Goal: Information Seeking & Learning: Find specific fact

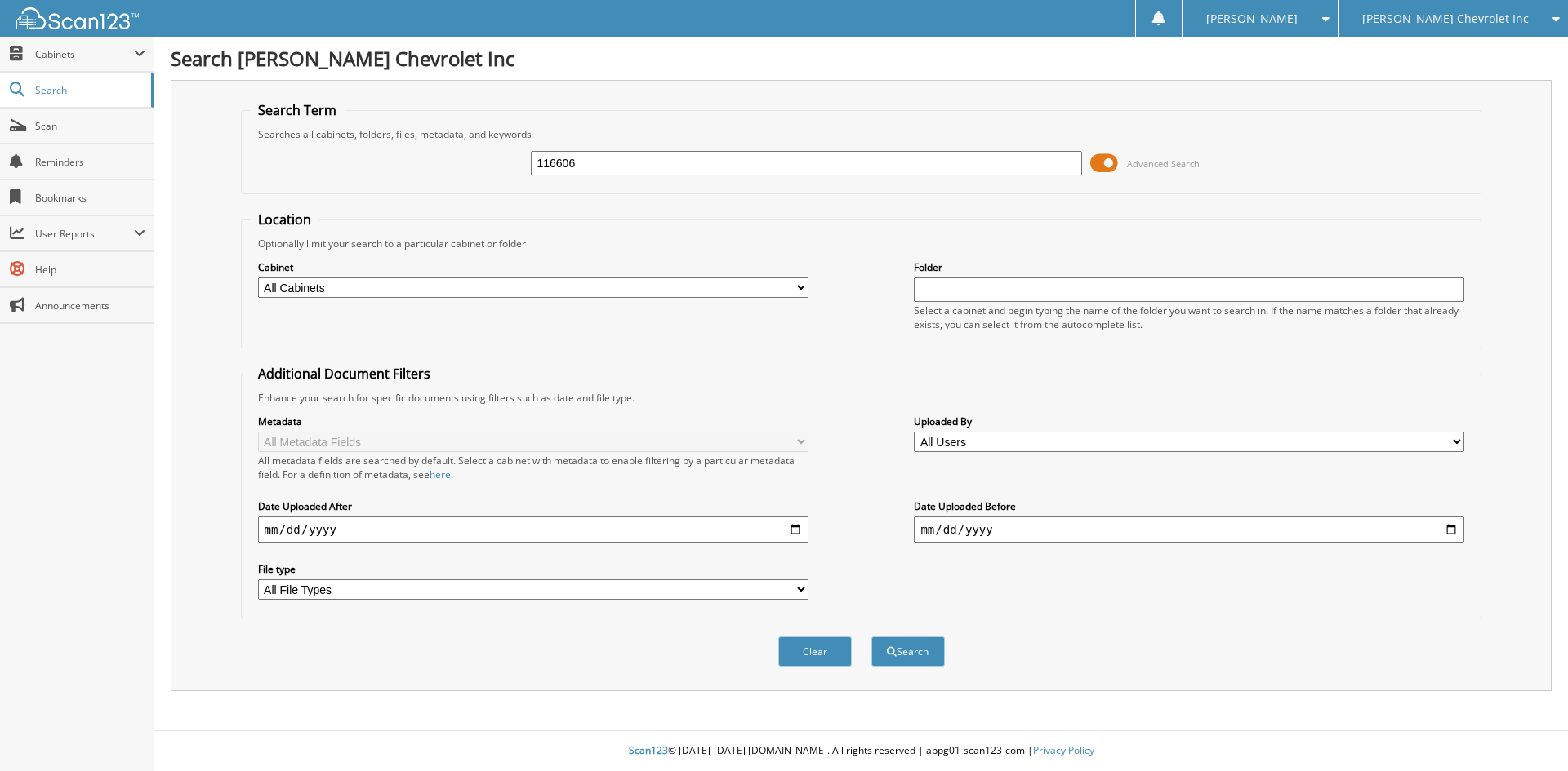
type input "116606"
click at [872, 637] on button "Search" at bounding box center [908, 652] width 73 height 31
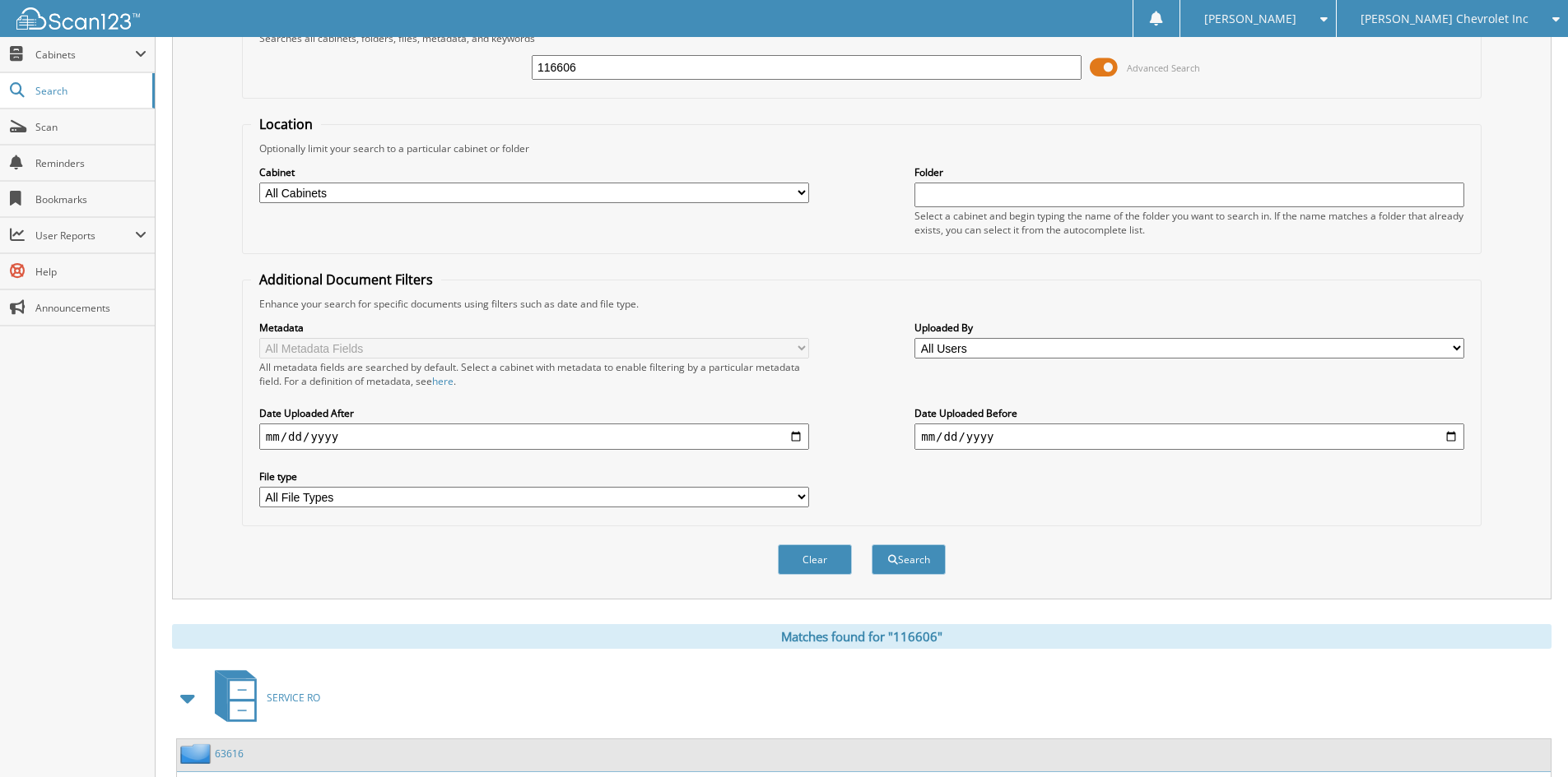
scroll to position [329, 0]
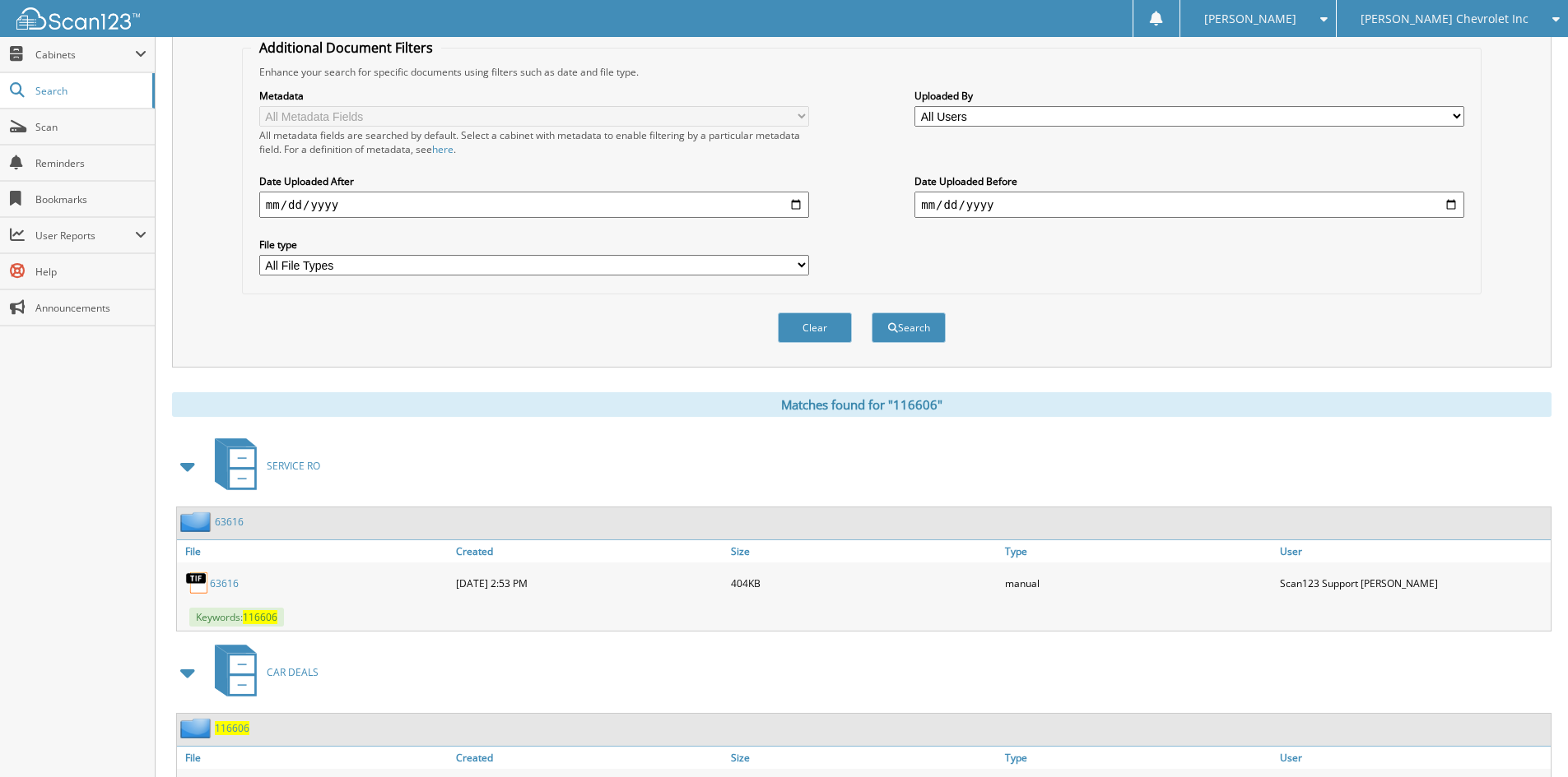
click at [188, 464] on span at bounding box center [188, 467] width 23 height 30
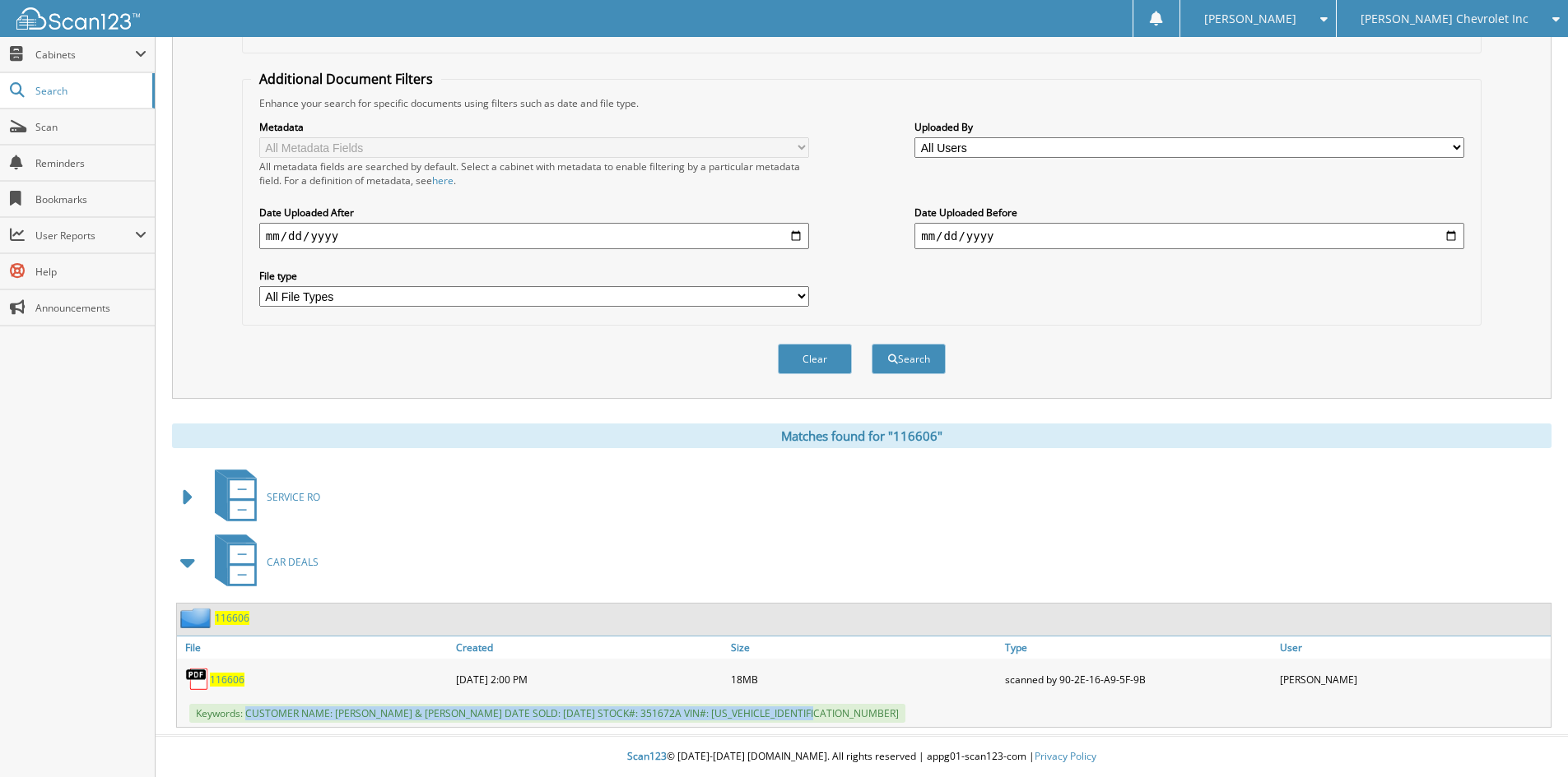
drag, startPoint x: 245, startPoint y: 710, endPoint x: 832, endPoint y: 715, distance: 587.0
click at [832, 715] on div "Keywords: CUSTOMER NAME: [PERSON_NAME] & [PERSON_NAME] DATE SOLD: [DATE] STOCK#…" at bounding box center [864, 713] width 1374 height 27
copy span "CUSTOMER NAME: [PERSON_NAME] & [PERSON_NAME] DATE SOLD: [DATE] STOCK#: 351672A …"
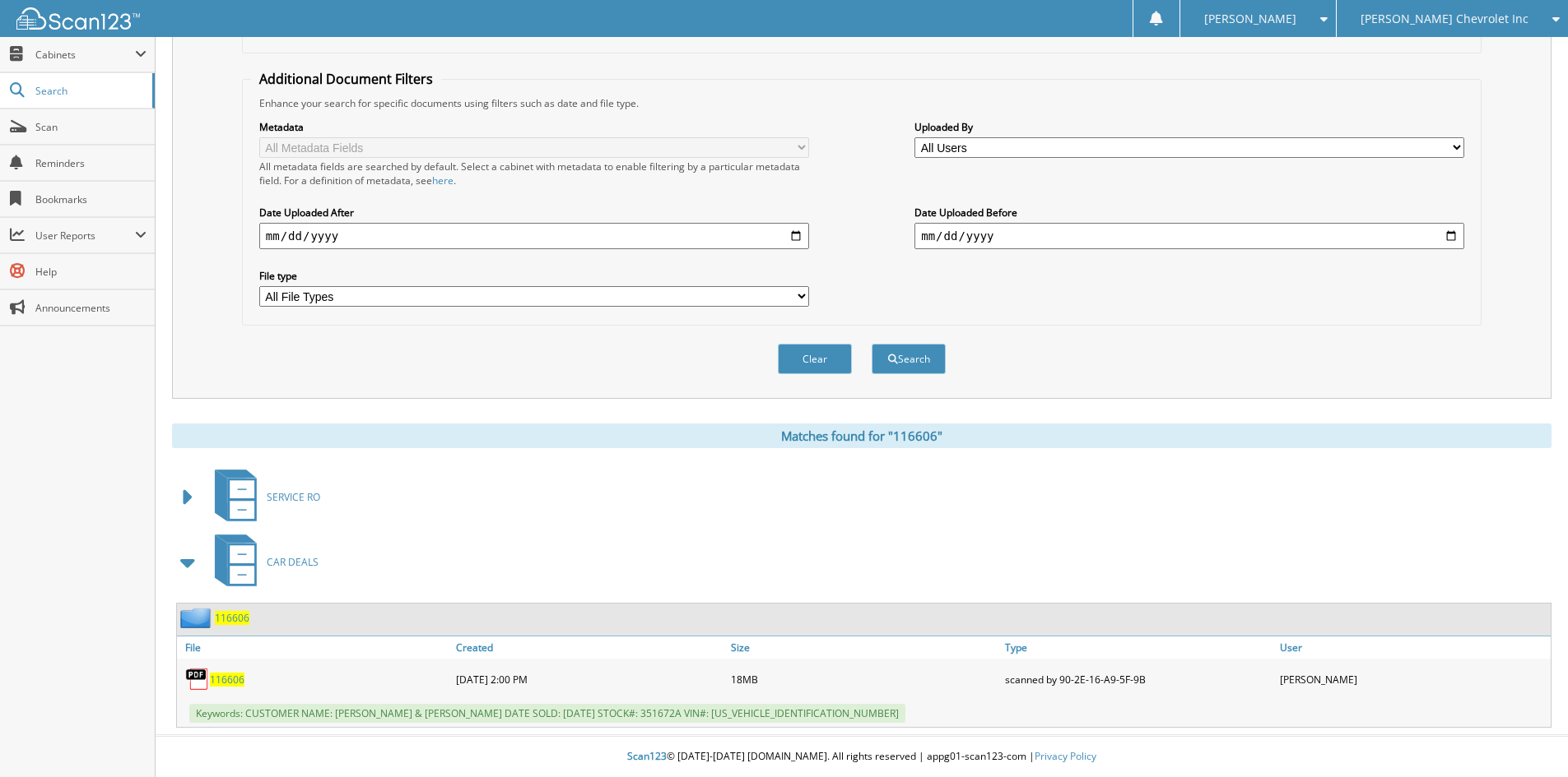
click at [1440, 24] on span "[PERSON_NAME] Chevrolet Inc" at bounding box center [1444, 18] width 168 height 10
click at [1438, 50] on link "[PERSON_NAME] Alfa Romeo" at bounding box center [1452, 51] width 231 height 29
